Goal: Transaction & Acquisition: Purchase product/service

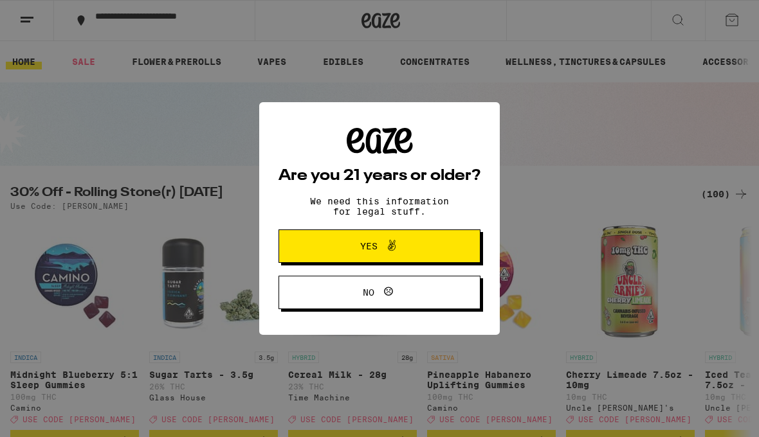
click at [461, 246] on button "Yes" at bounding box center [379, 245] width 202 height 33
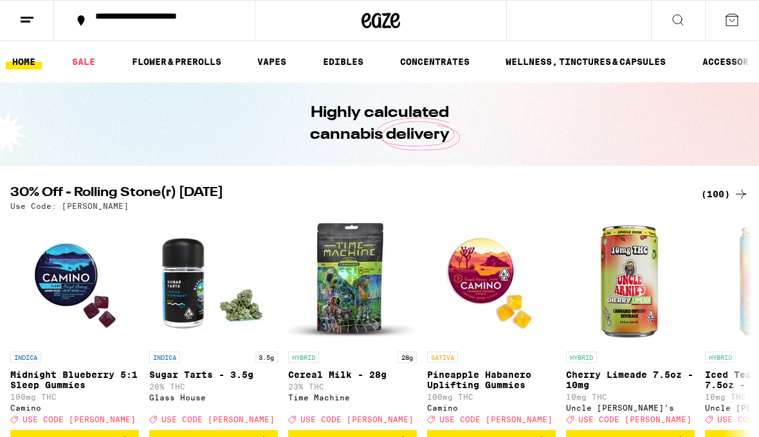
click at [36, 14] on button at bounding box center [27, 21] width 54 height 40
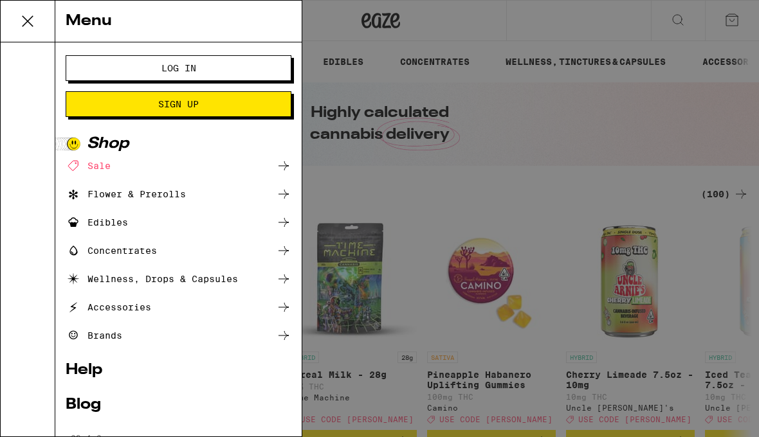
click at [106, 61] on button "Log In" at bounding box center [179, 68] width 226 height 26
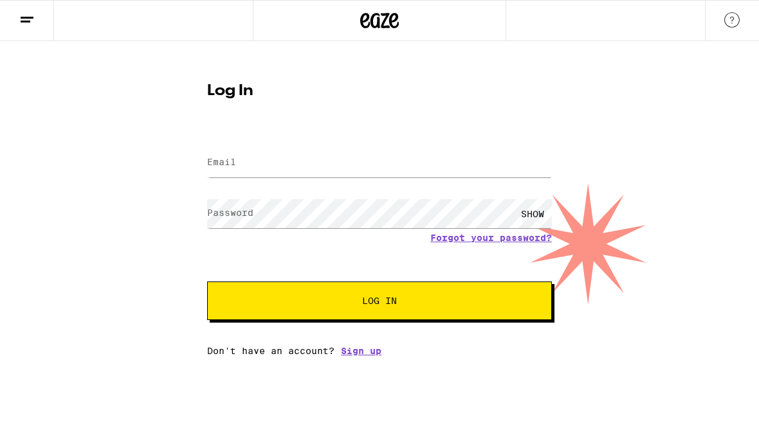
click at [465, 159] on input "Email" at bounding box center [379, 162] width 345 height 29
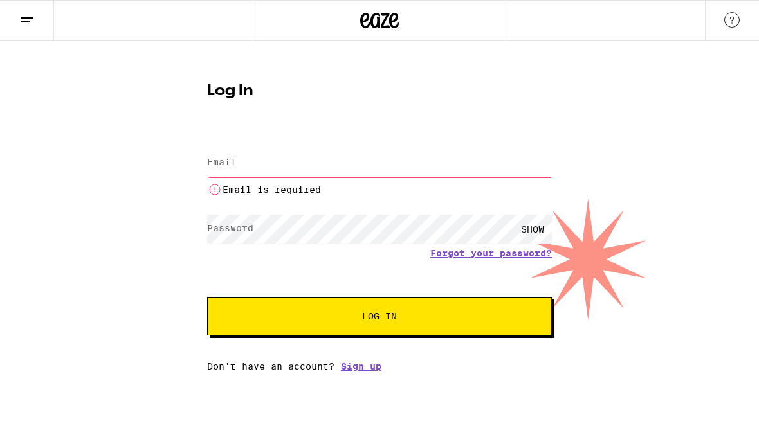
type input "jlentz58@yahoo.com"
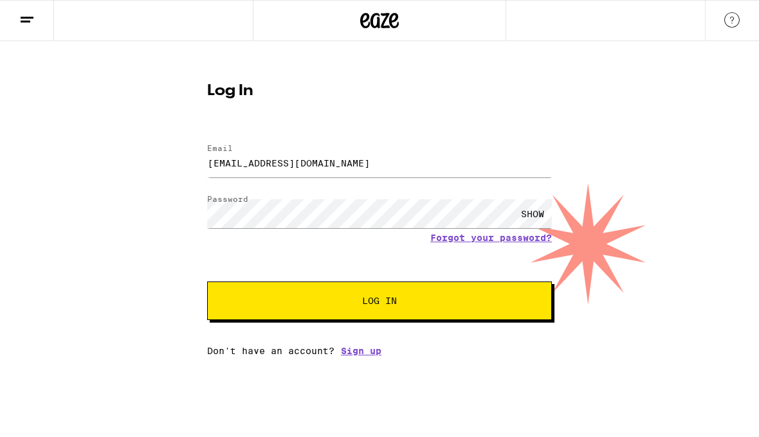
click at [487, 302] on span "Log In" at bounding box center [379, 300] width 240 height 9
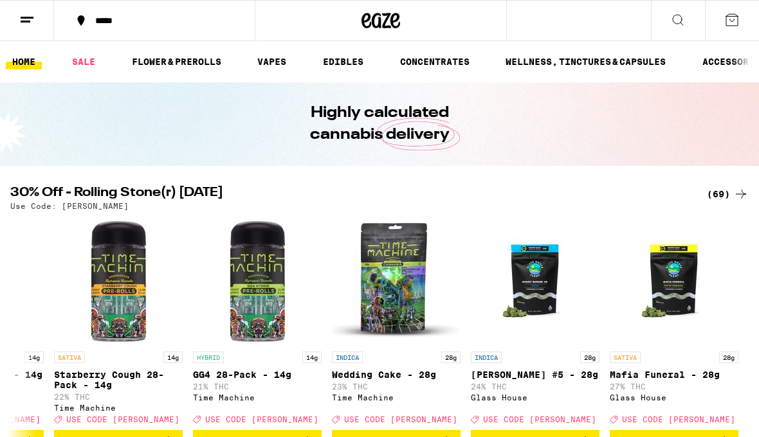
click at [684, 21] on icon at bounding box center [677, 19] width 15 height 15
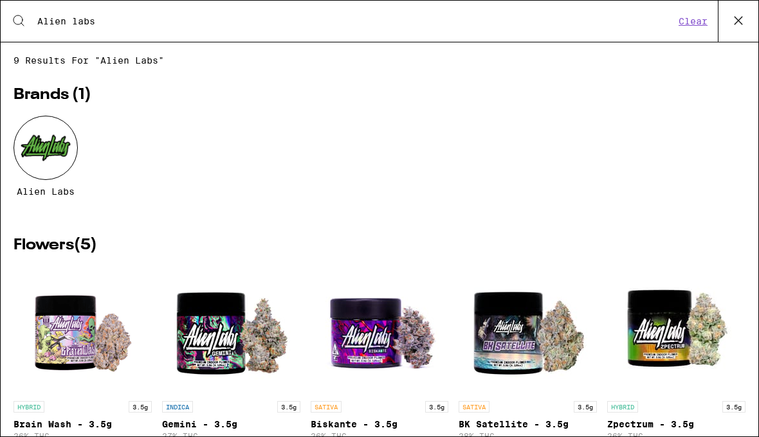
type input "Alien labs"
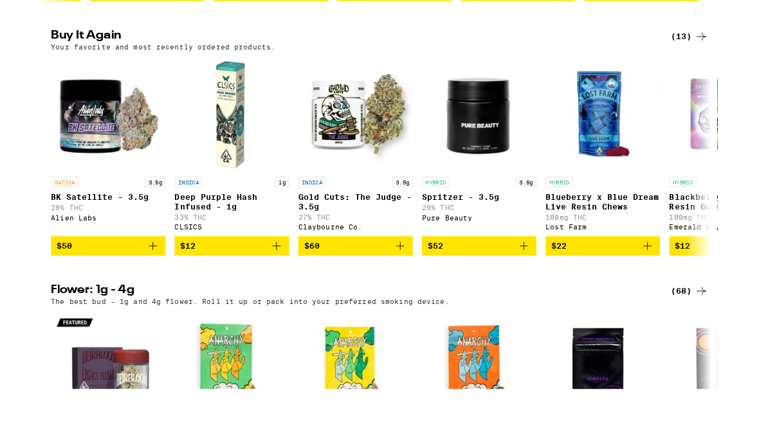
scroll to position [696, 0]
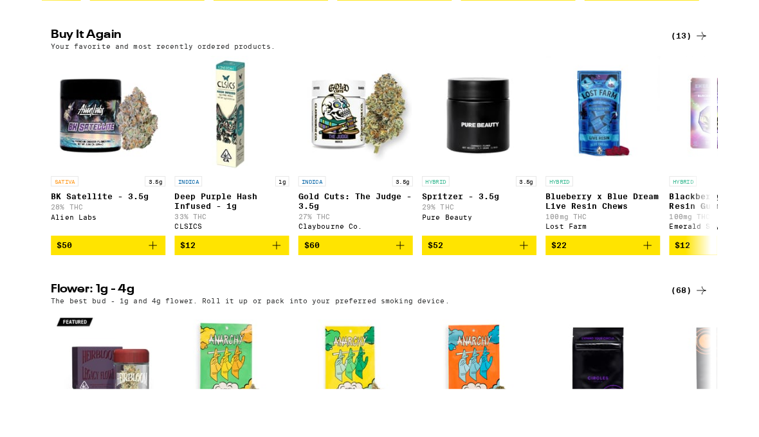
click at [67, 322] on span "$50" at bounding box center [75, 329] width 116 height 15
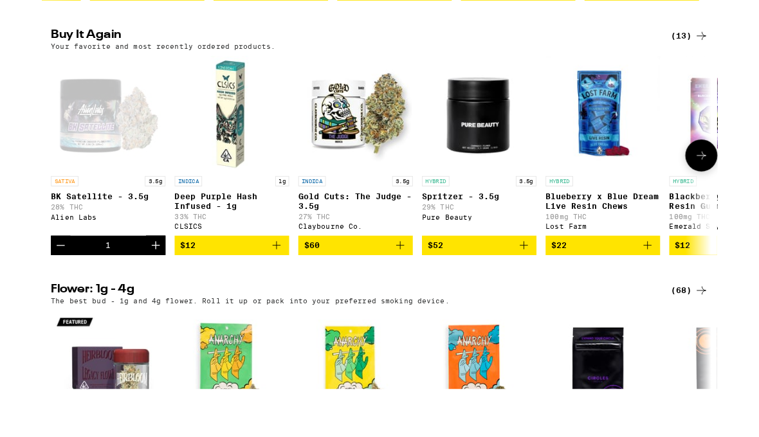
click at [222, 298] on link "INDICA 1g Deep Purple Hash Infused - 1g 33% THC CLSICS" at bounding box center [213, 218] width 129 height 202
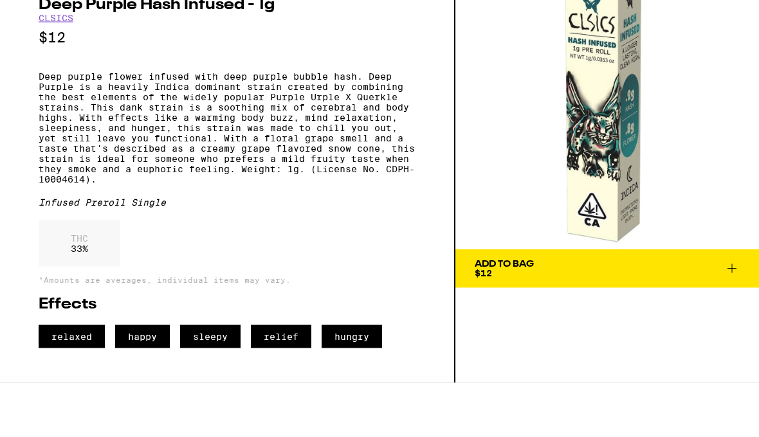
click at [663, 314] on span "Add To Bag $12" at bounding box center [606, 323] width 265 height 18
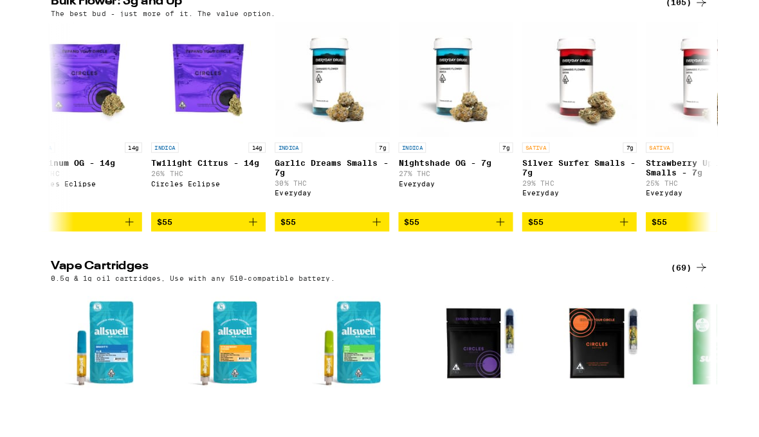
scroll to position [0, 5859]
click at [508, 296] on icon "Add to bag" at bounding box center [514, 303] width 15 height 15
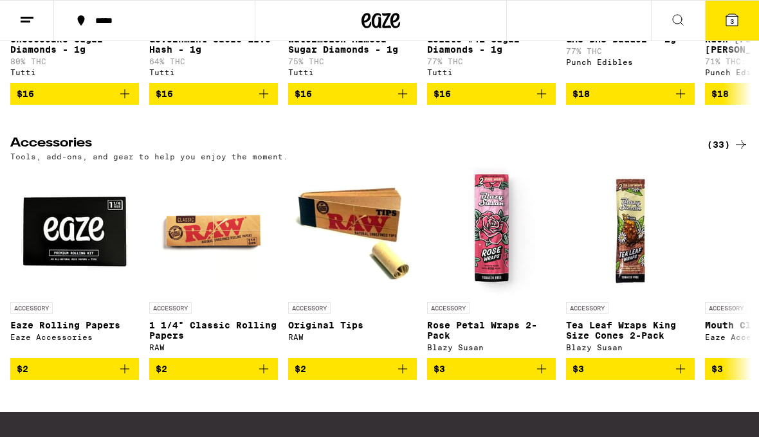
scroll to position [5136, 0]
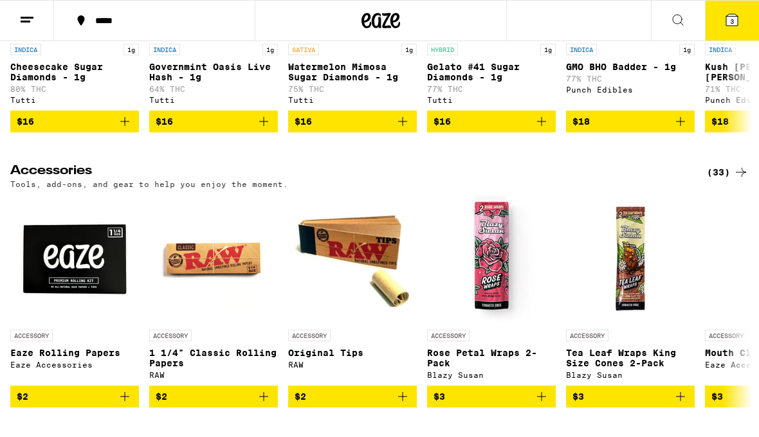
click at [195, 132] on button "$16" at bounding box center [213, 122] width 129 height 22
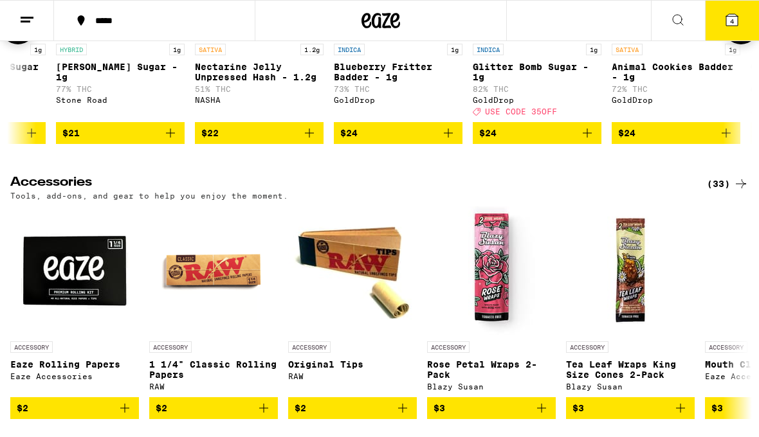
scroll to position [0, 2733]
click at [307, 141] on icon "Add to bag" at bounding box center [307, 132] width 15 height 15
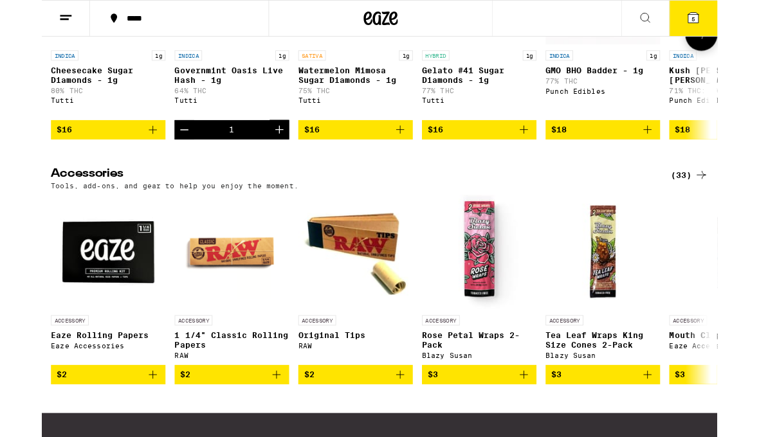
scroll to position [0, 0]
click at [273, 154] on icon "Increment" at bounding box center [266, 145] width 15 height 15
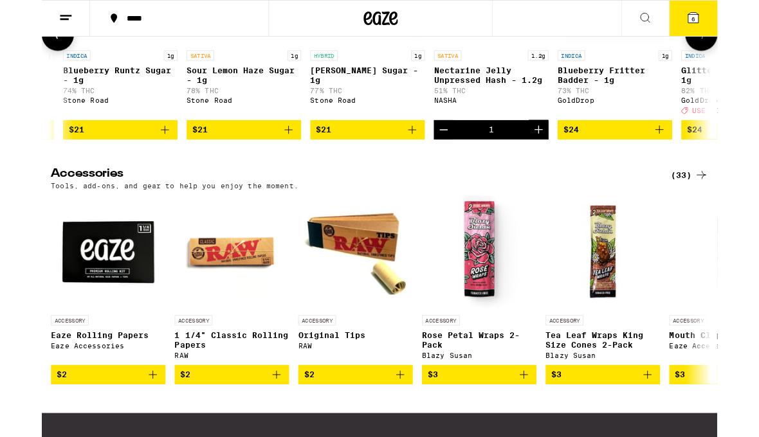
scroll to position [0, 2514]
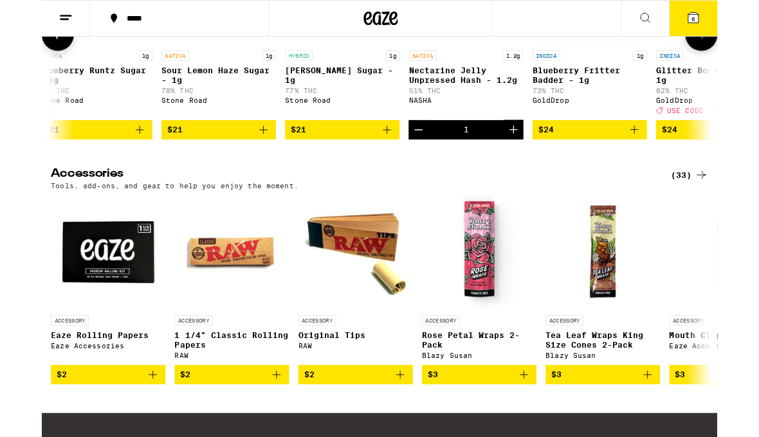
click at [431, 157] on button "Decrement" at bounding box center [423, 146] width 22 height 22
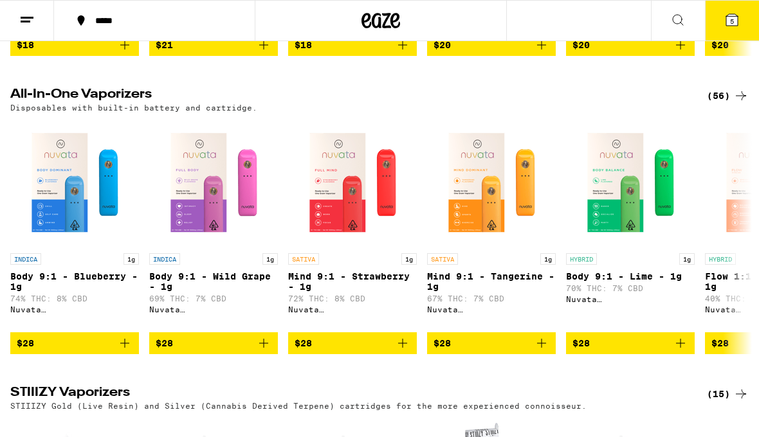
scroll to position [1840, 0]
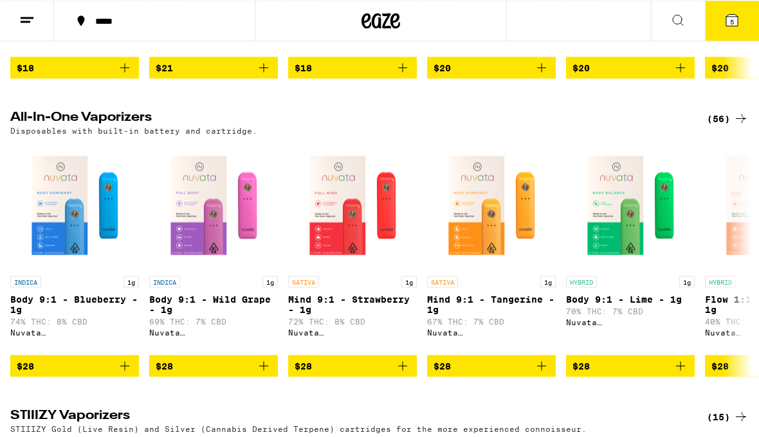
click at [745, 21] on button "5" at bounding box center [732, 21] width 54 height 40
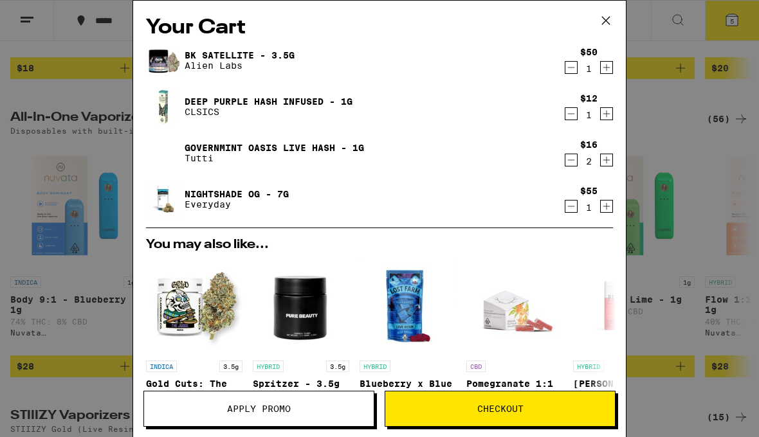
click at [570, 70] on icon "Decrement" at bounding box center [571, 67] width 12 height 15
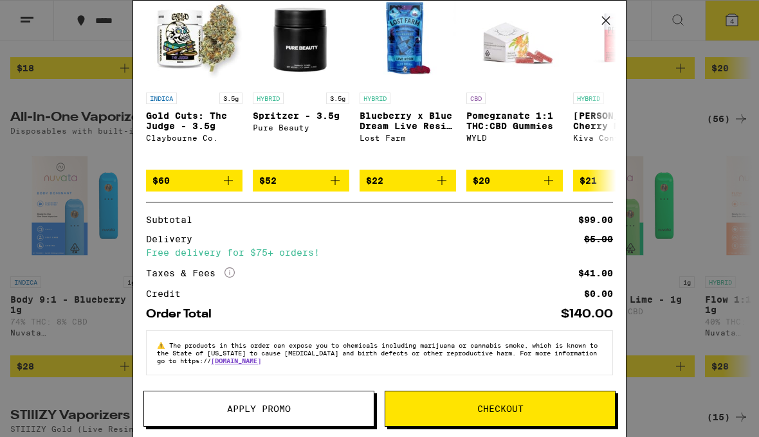
scroll to position [228, 0]
click at [559, 407] on span "Checkout" at bounding box center [499, 408] width 229 height 9
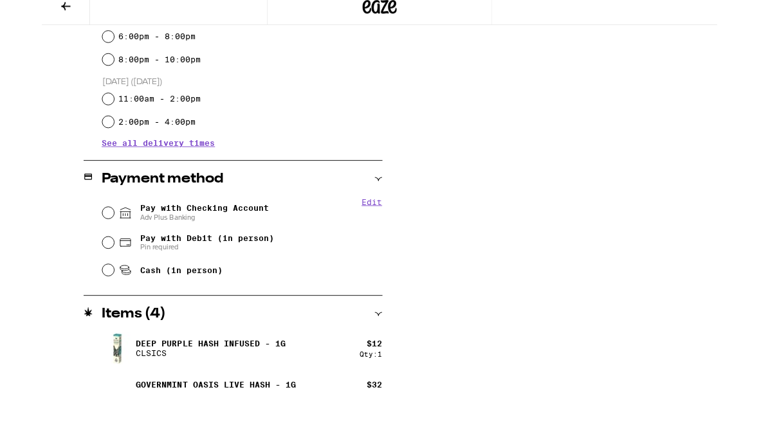
scroll to position [407, 0]
click at [73, 286] on input "Pay with Checking Account Adv Plus Banking" at bounding box center [74, 292] width 13 height 13
radio input "true"
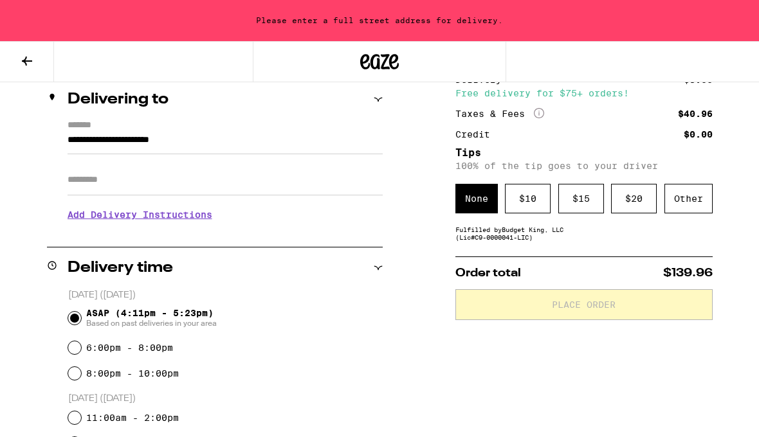
scroll to position [107, 0]
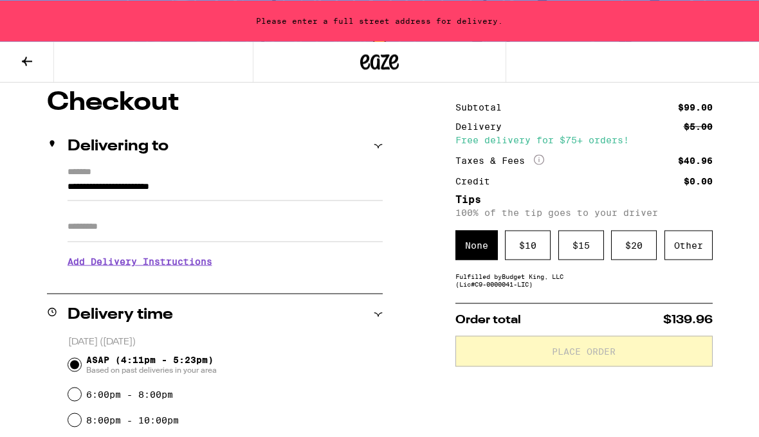
click at [73, 179] on input "**********" at bounding box center [224, 190] width 315 height 22
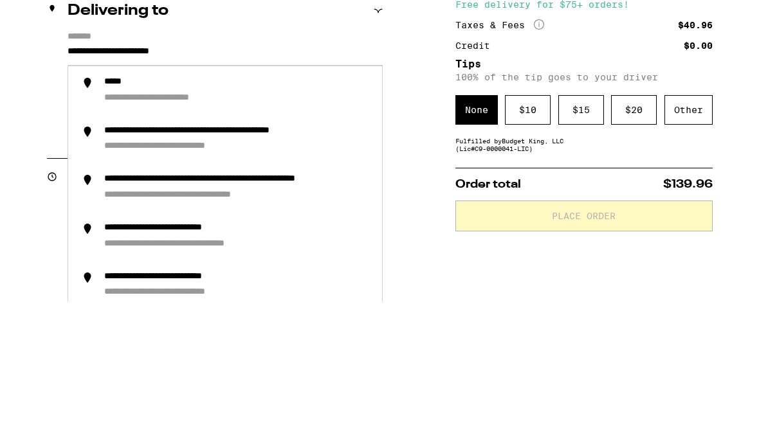
click at [256, 179] on input "**********" at bounding box center [224, 190] width 315 height 22
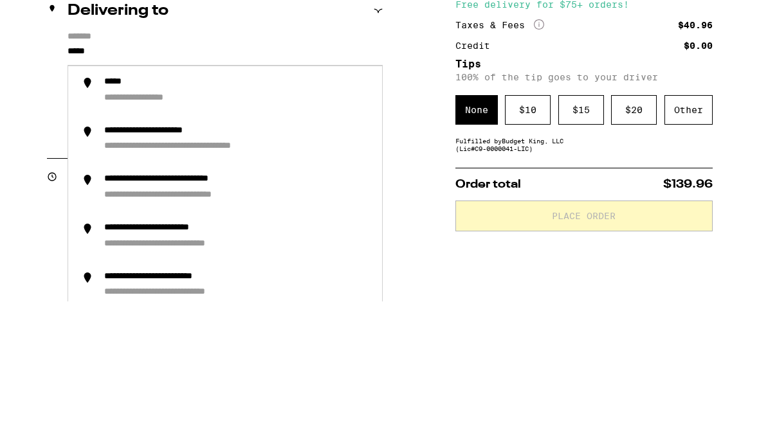
type input "****"
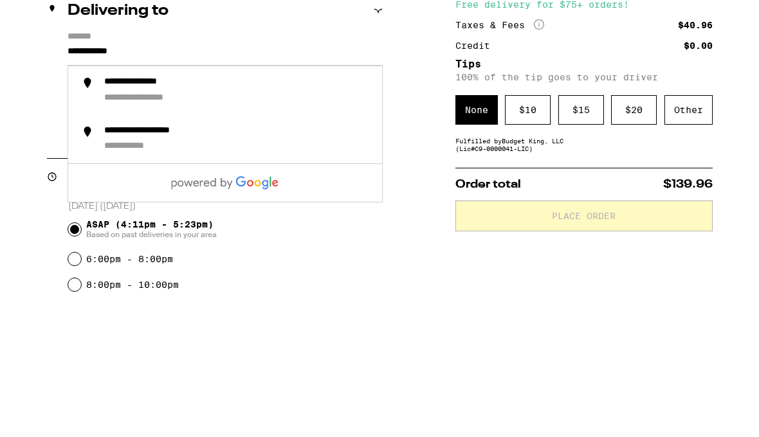
click at [134, 212] on div "**********" at bounding box center [150, 218] width 93 height 12
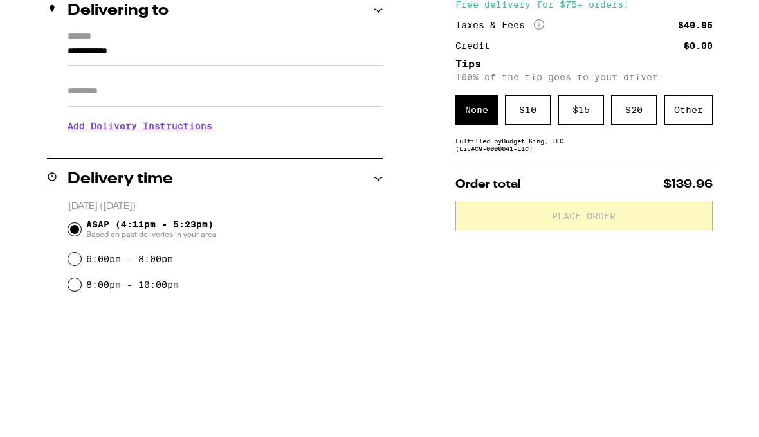
type input "**********"
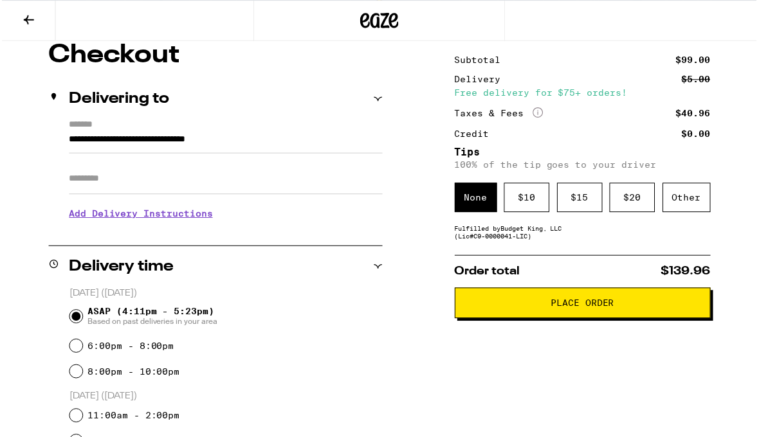
scroll to position [115, 0]
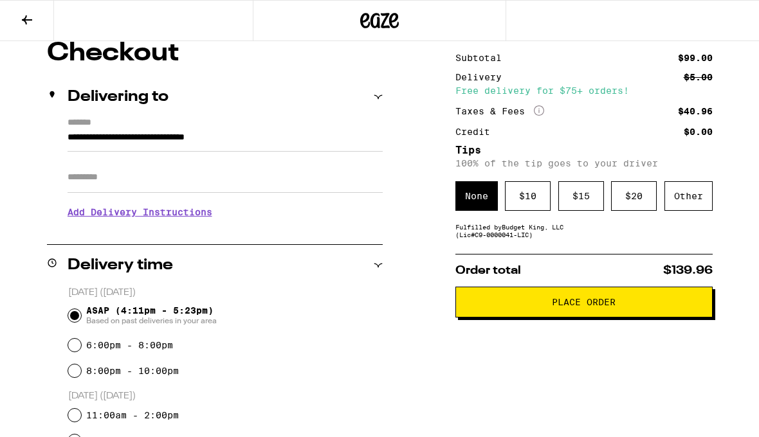
click at [534, 193] on div "$ 10" at bounding box center [528, 196] width 46 height 30
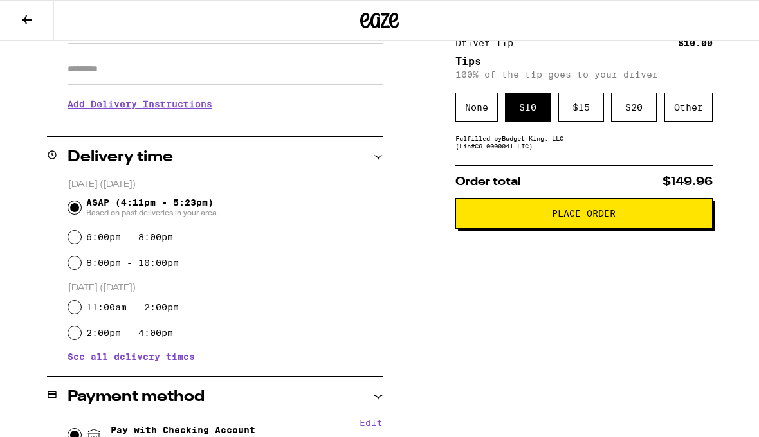
scroll to position [222, 0]
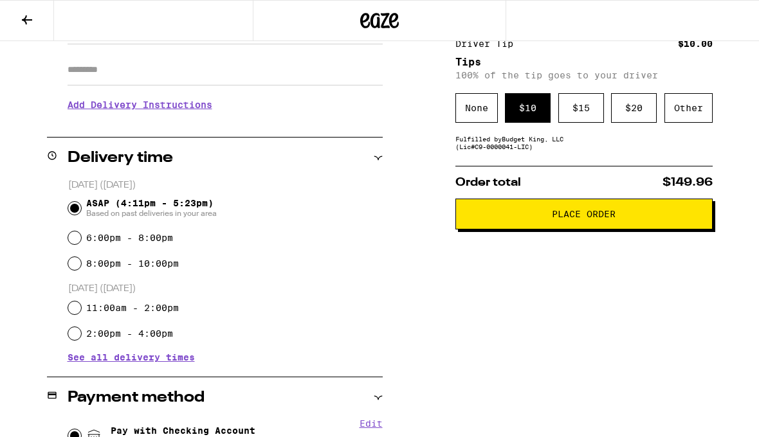
click at [690, 219] on span "Place Order" at bounding box center [583, 214] width 235 height 9
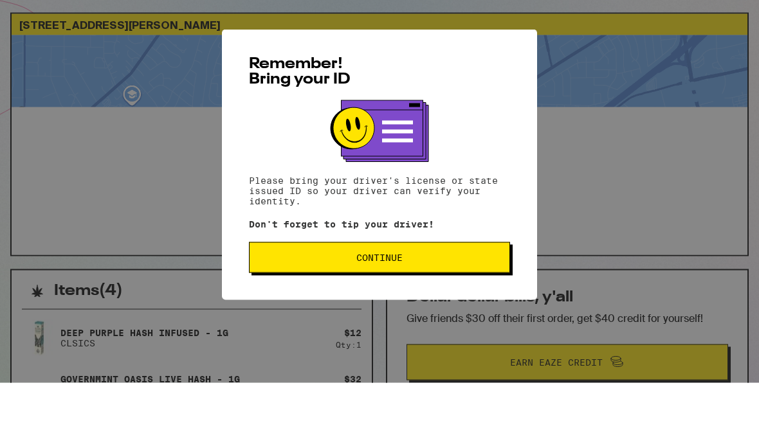
click at [474, 307] on span "Continue" at bounding box center [379, 311] width 239 height 9
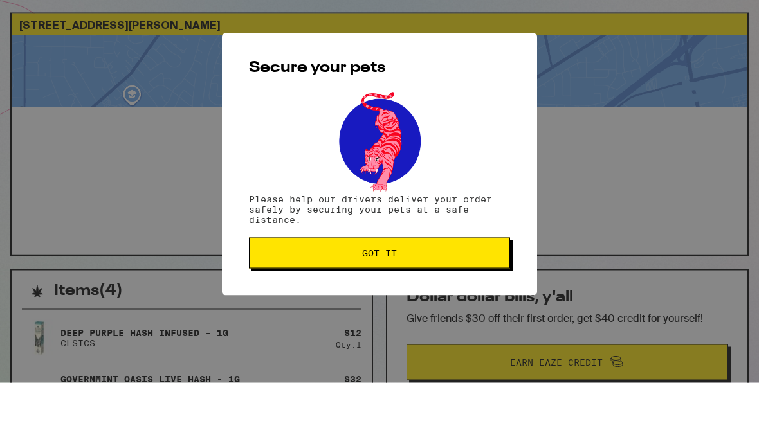
click at [466, 292] on button "Got it" at bounding box center [379, 307] width 261 height 31
